Goal: Complete application form

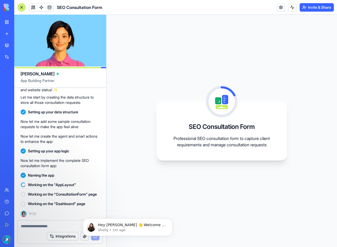
scroll to position [185, 0]
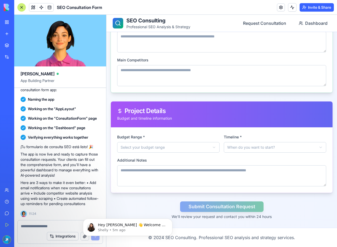
scroll to position [363, 0]
click at [31, 229] on div "Integrations" at bounding box center [60, 236] width 85 height 15
click at [32, 223] on textarea at bounding box center [60, 225] width 79 height 5
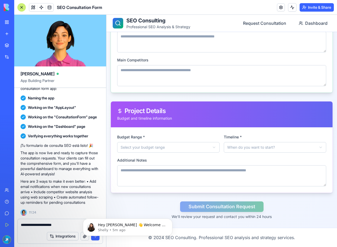
type textarea "**********"
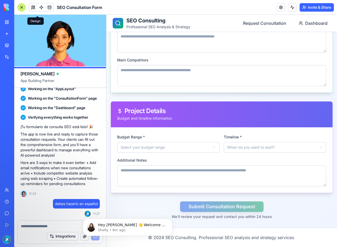
click at [37, 9] on span at bounding box center [33, 7] width 15 height 15
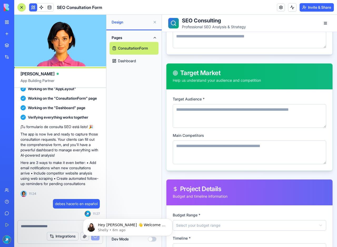
scroll to position [439, 0]
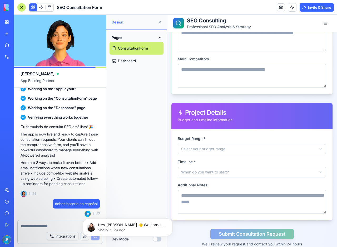
click at [127, 67] on link "Dashboard" at bounding box center [137, 61] width 54 height 13
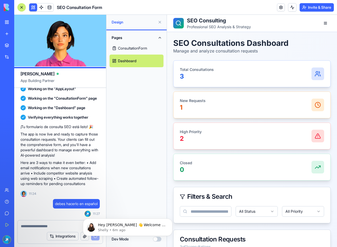
click at [140, 55] on link "ConsultationForm" at bounding box center [137, 48] width 54 height 13
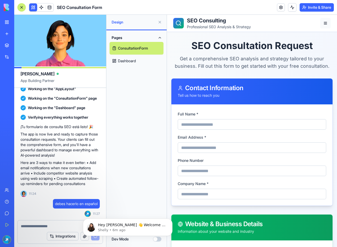
click at [323, 23] on button at bounding box center [325, 23] width 11 height 11
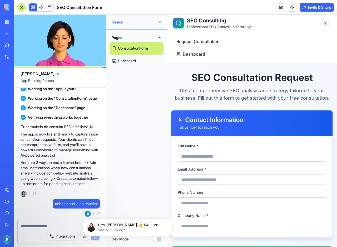
click at [323, 23] on button at bounding box center [325, 23] width 11 height 11
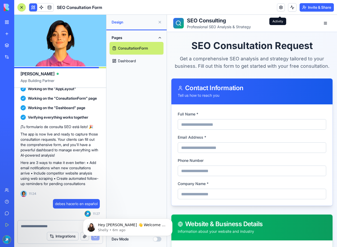
click at [288, 9] on button at bounding box center [292, 7] width 8 height 8
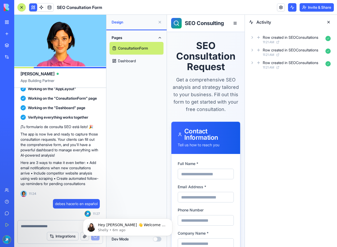
click at [327, 26] on button at bounding box center [329, 22] width 8 height 8
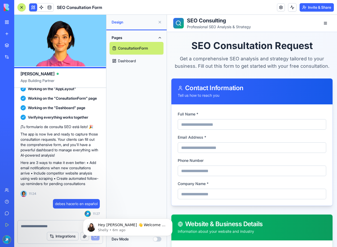
click at [158, 26] on button at bounding box center [160, 22] width 8 height 8
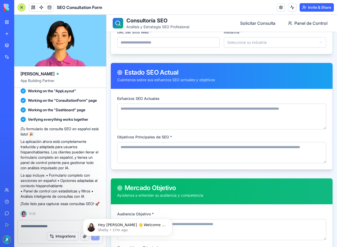
scroll to position [184, 0]
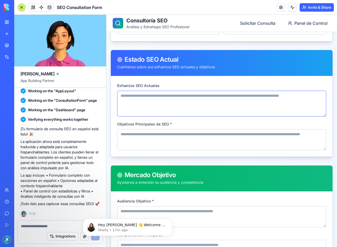
click at [168, 106] on textarea "Esfuerzos SEO Actuales" at bounding box center [221, 104] width 209 height 26
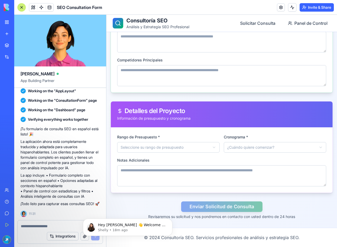
scroll to position [363, 0]
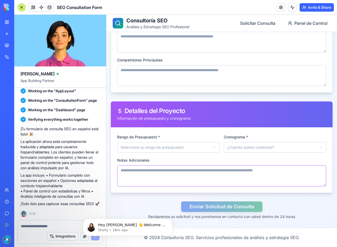
click at [147, 169] on textarea "Notas Adicionales" at bounding box center [221, 175] width 209 height 21
